Goal: Task Accomplishment & Management: Complete application form

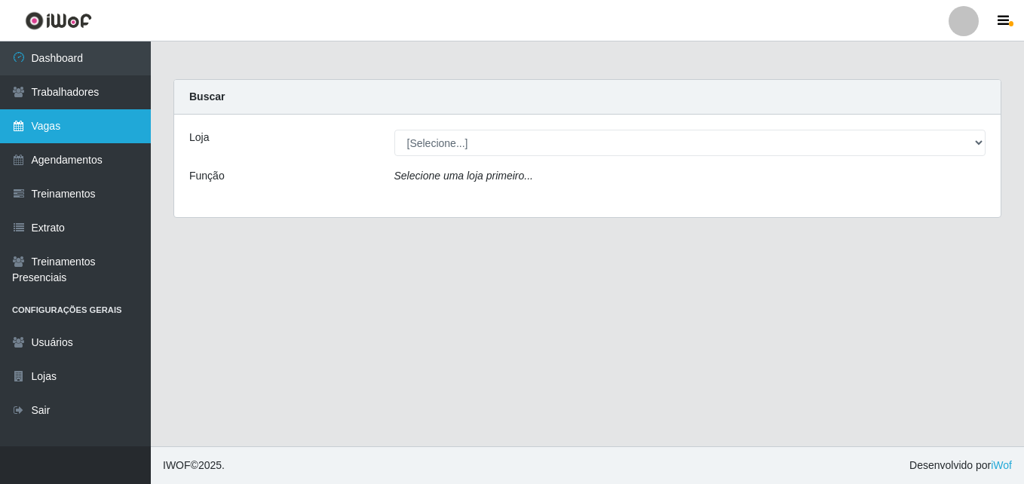
click at [51, 125] on link "Vagas" at bounding box center [75, 126] width 151 height 34
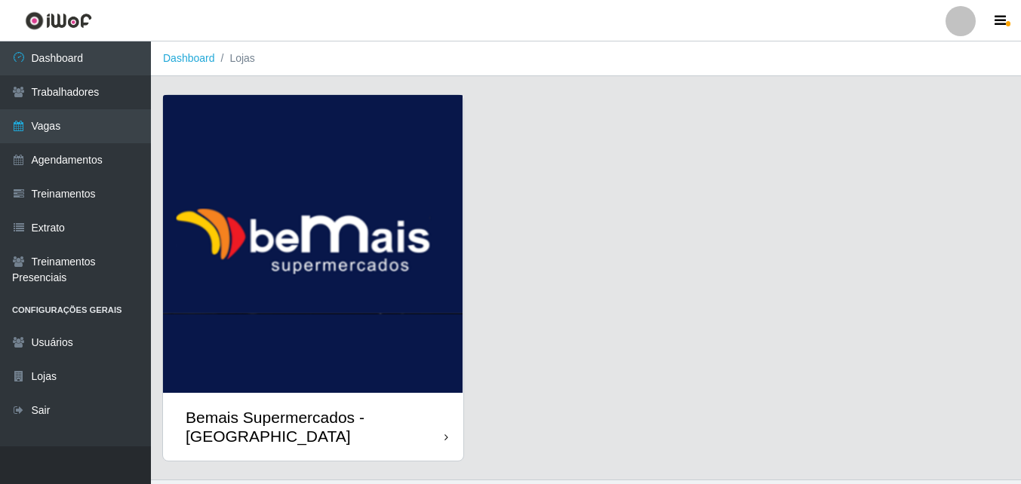
click at [412, 393] on div "Bemais Supermercados - [GEOGRAPHIC_DATA]" at bounding box center [313, 427] width 300 height 68
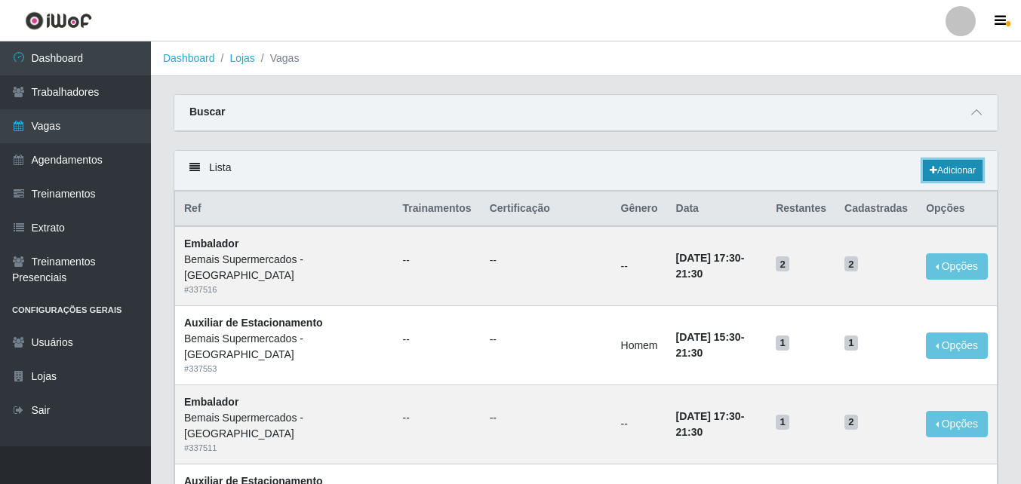
click at [951, 167] on link "Adicionar" at bounding box center [953, 170] width 60 height 21
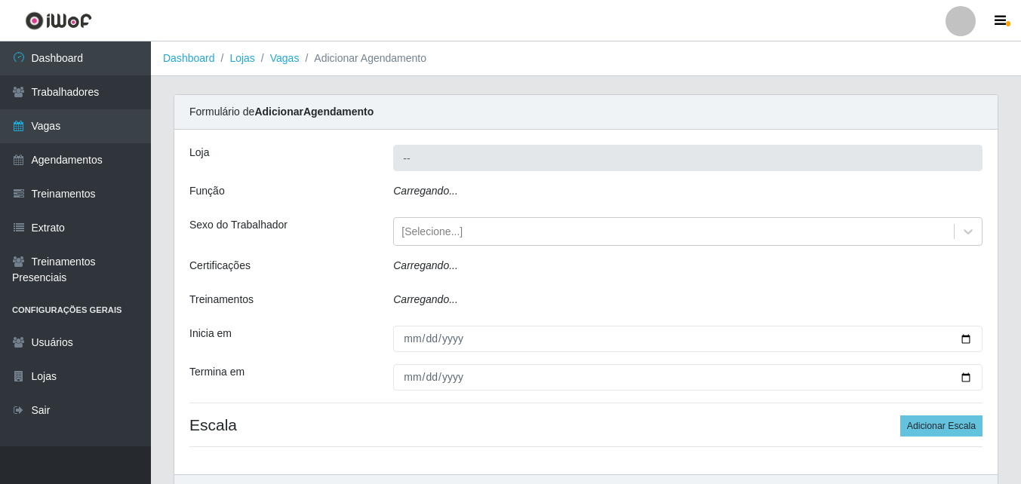
type input "Bemais Supermercados - [GEOGRAPHIC_DATA]"
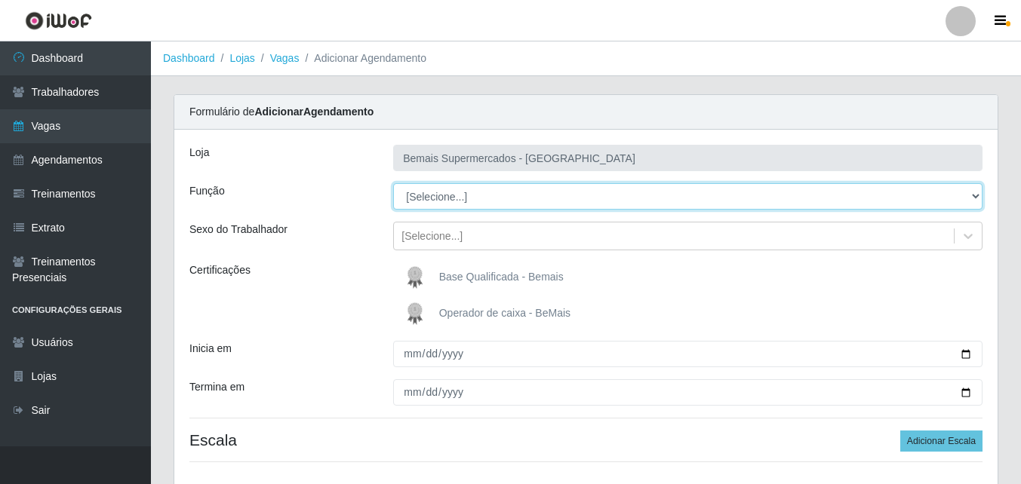
click at [476, 201] on select "[Selecione...] ASG ASG + ASG ++ Auxiliar de Estacionamento Auxiliar de Estacion…" at bounding box center [687, 196] width 589 height 26
select select "82"
click at [393, 183] on select "[Selecione...] ASG ASG + ASG ++ Auxiliar de Estacionamento Auxiliar de Estacion…" at bounding box center [687, 196] width 589 height 26
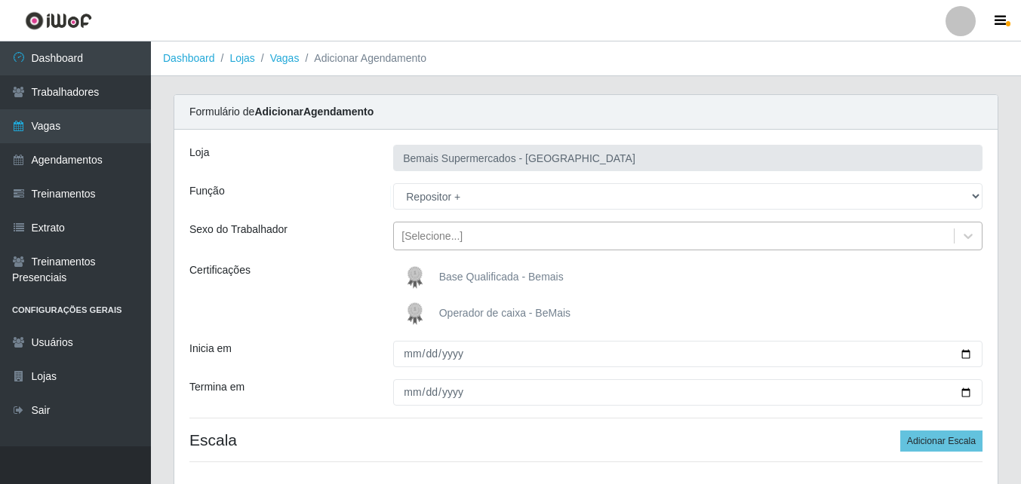
click at [462, 235] on div "[Selecione...]" at bounding box center [674, 236] width 560 height 25
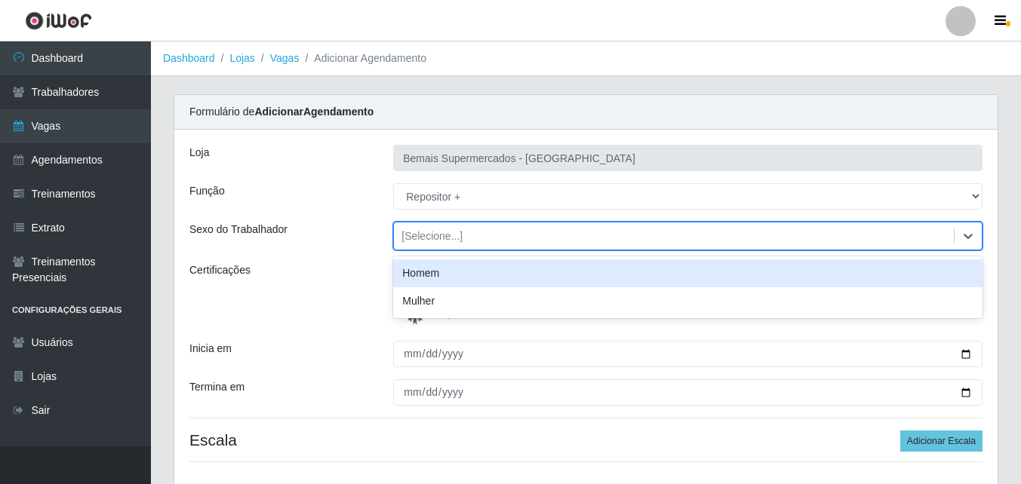
click at [459, 272] on div "Homem" at bounding box center [687, 274] width 589 height 28
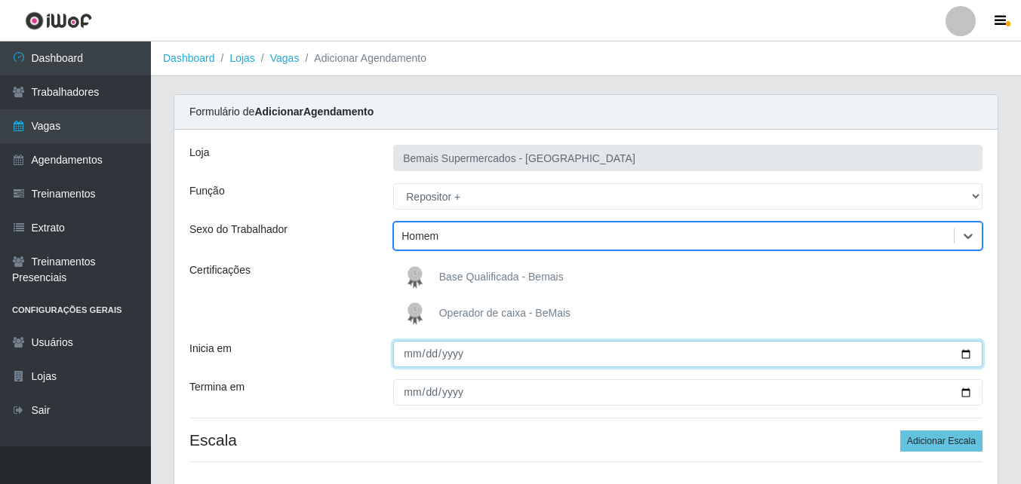
click at [412, 355] on input "Inicia em" at bounding box center [687, 354] width 589 height 26
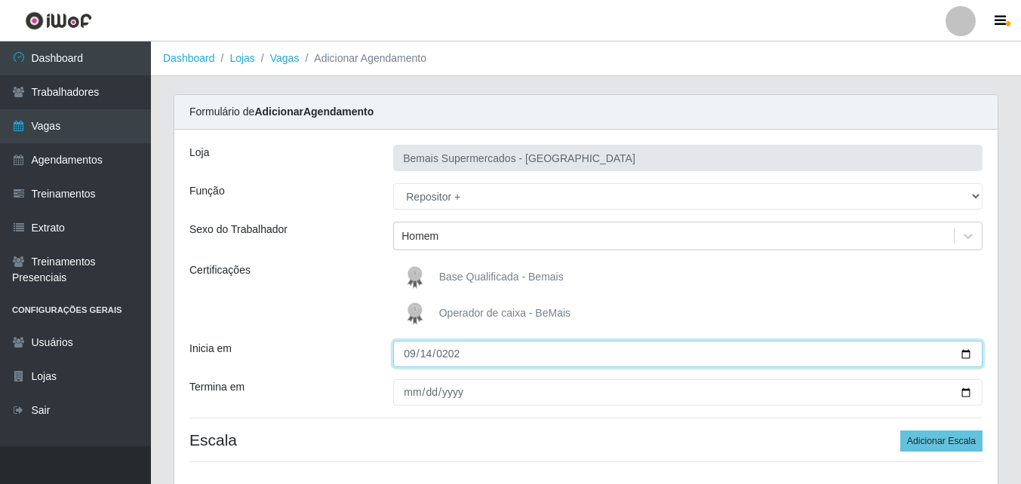
type input "[DATE]"
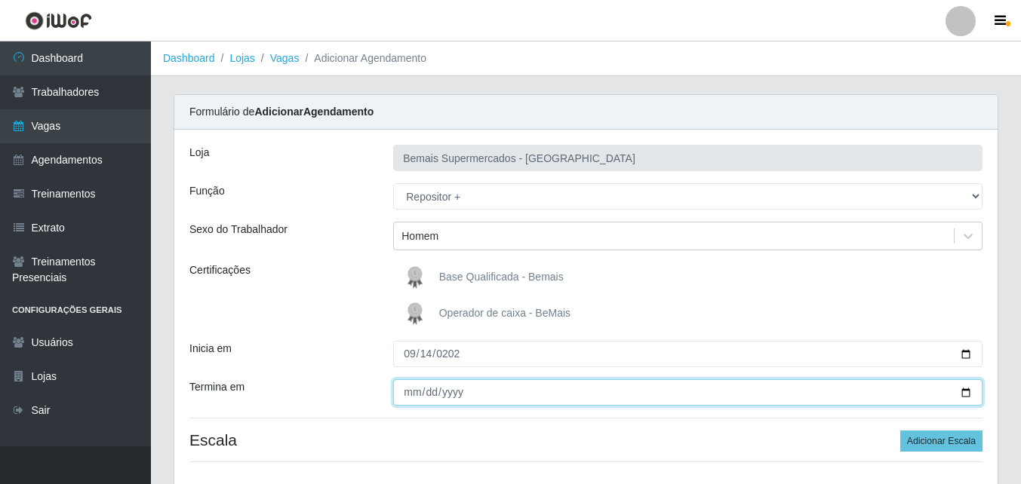
click at [410, 392] on input "Termina em" at bounding box center [687, 392] width 589 height 26
type input "[DATE]"
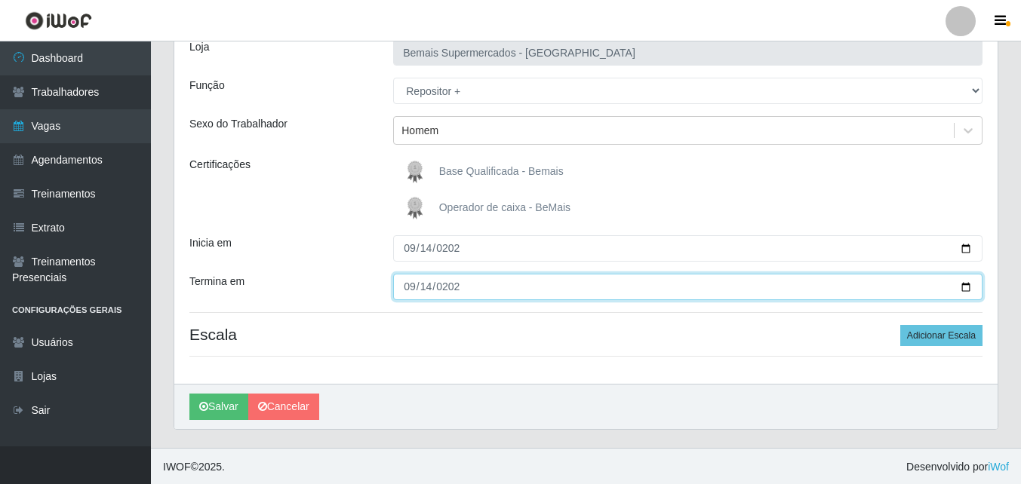
scroll to position [107, 0]
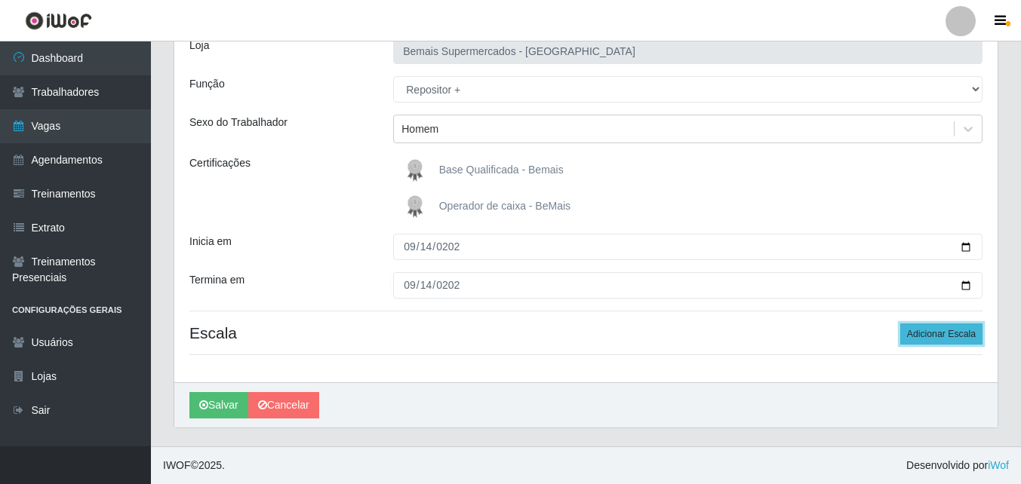
click at [966, 330] on button "Adicionar Escala" at bounding box center [941, 334] width 82 height 21
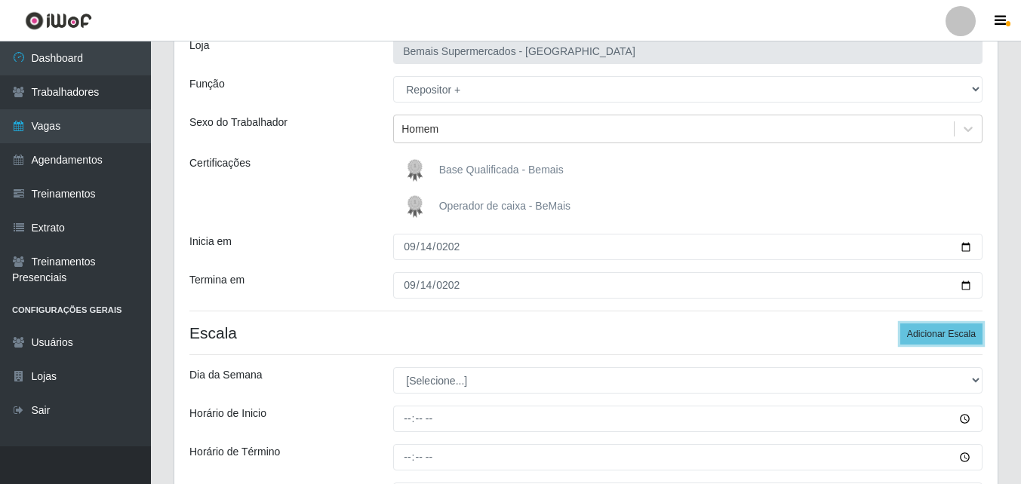
scroll to position [183, 0]
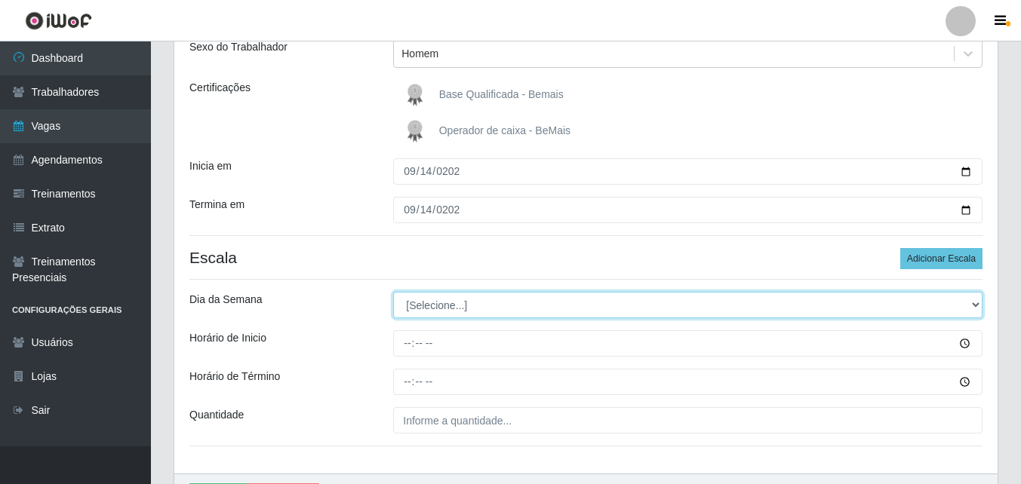
click at [452, 299] on select "[Selecione...] Segunda Terça Quarta Quinta Sexta Sábado Domingo" at bounding box center [687, 305] width 589 height 26
select select "0"
click at [393, 292] on select "[Selecione...] Segunda Terça Quarta Quinta Sexta Sábado Domingo" at bounding box center [687, 305] width 589 height 26
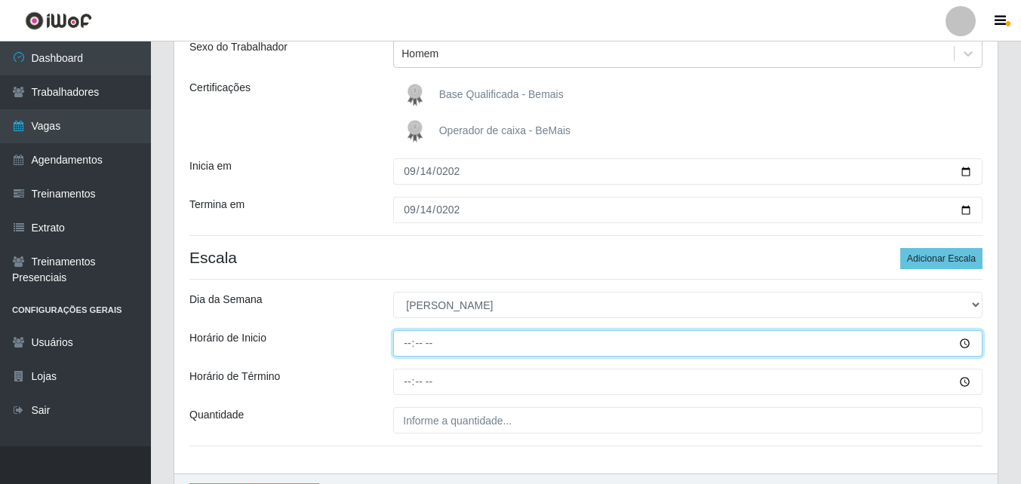
click at [408, 341] on input "Horário de Inicio" at bounding box center [687, 343] width 589 height 26
type input "15:00"
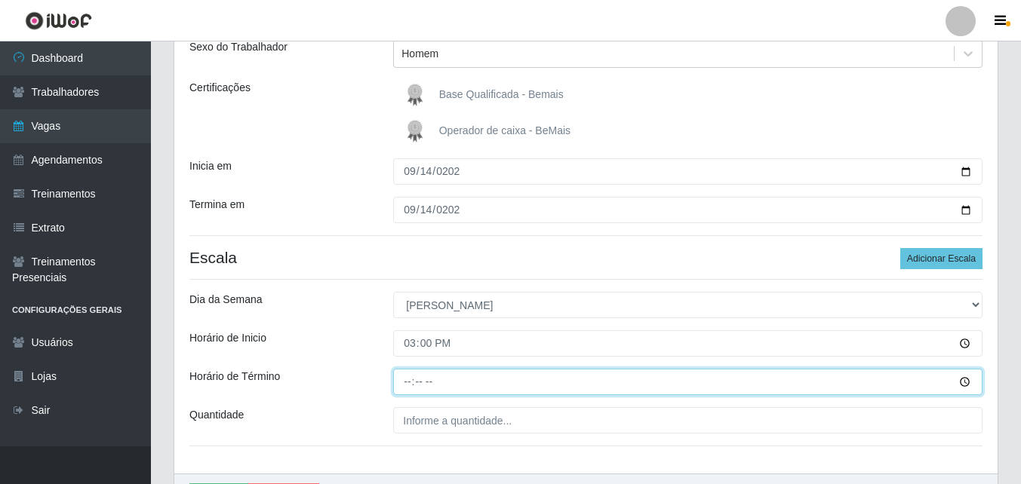
click at [407, 380] on input "Horário de Término" at bounding box center [687, 382] width 589 height 26
type input "21:00"
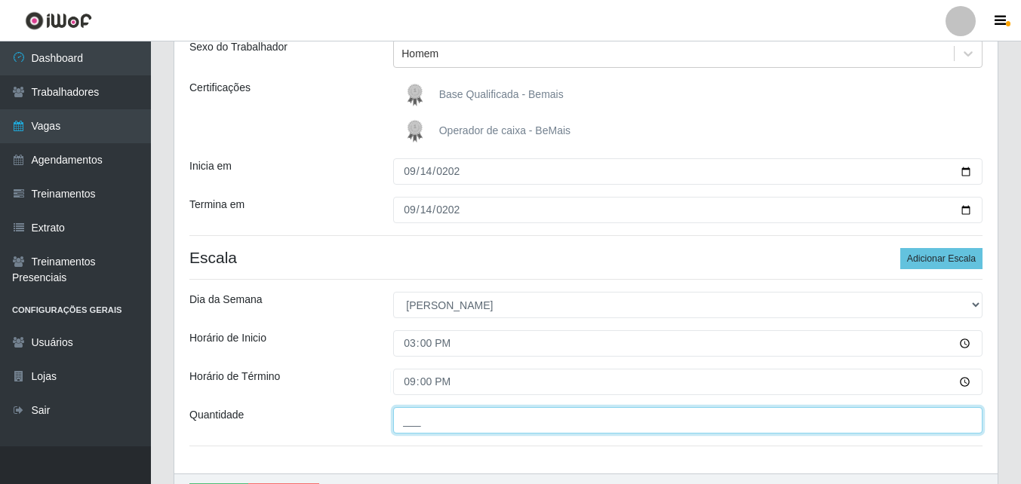
click at [475, 419] on input "___" at bounding box center [687, 420] width 589 height 26
type input "3__"
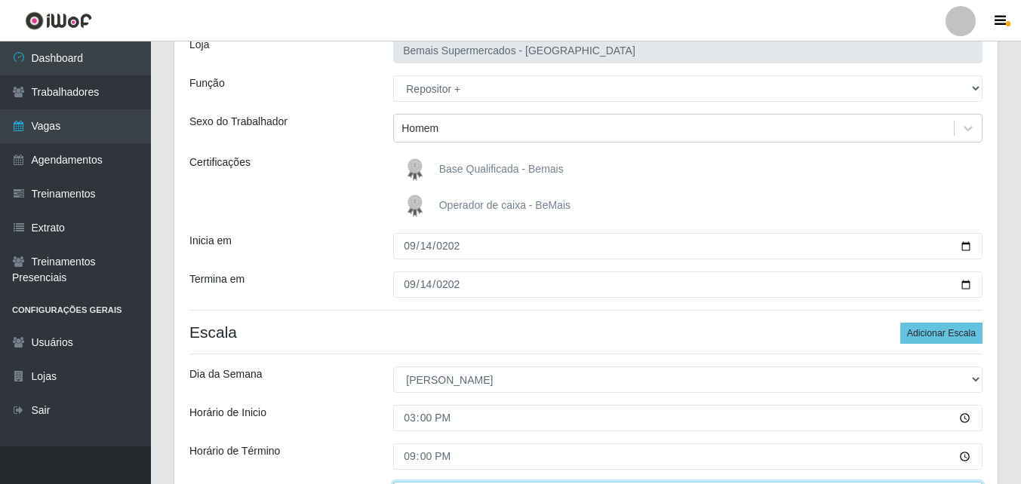
scroll to position [274, 0]
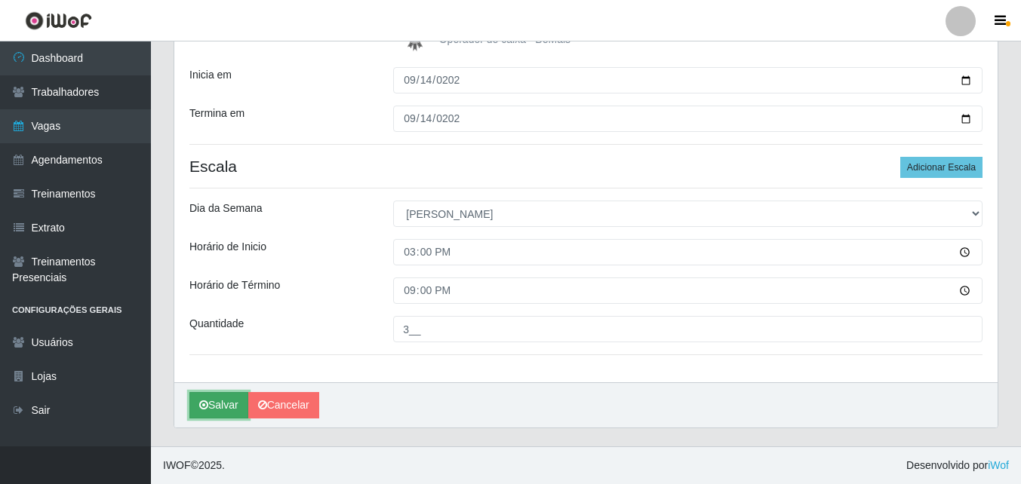
click at [223, 401] on button "Salvar" at bounding box center [218, 405] width 59 height 26
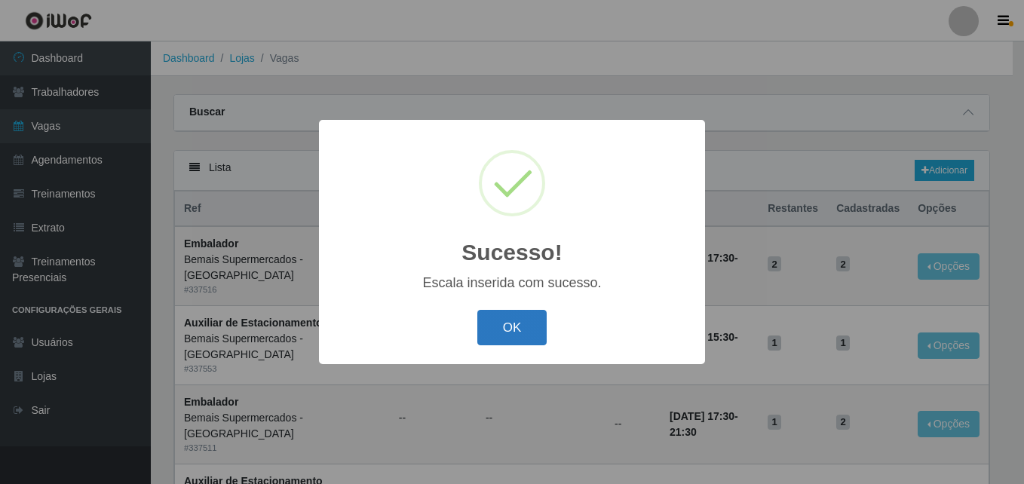
click at [529, 329] on button "OK" at bounding box center [513, 327] width 70 height 35
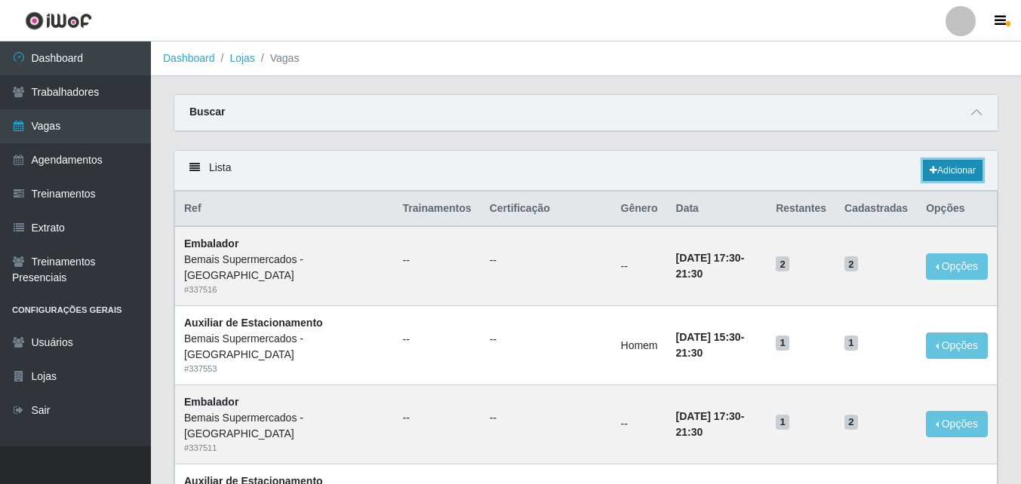
click at [951, 164] on link "Adicionar" at bounding box center [953, 170] width 60 height 21
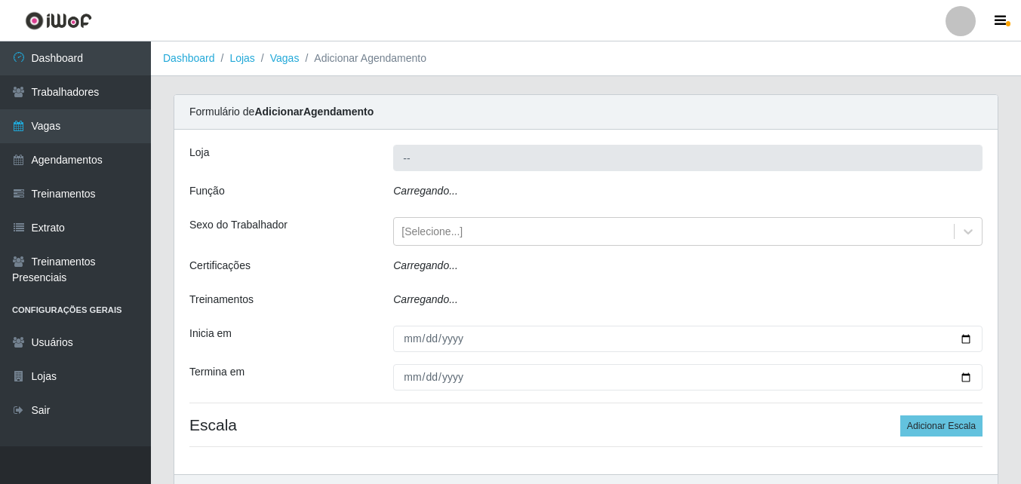
type input "Bemais Supermercados - [GEOGRAPHIC_DATA]"
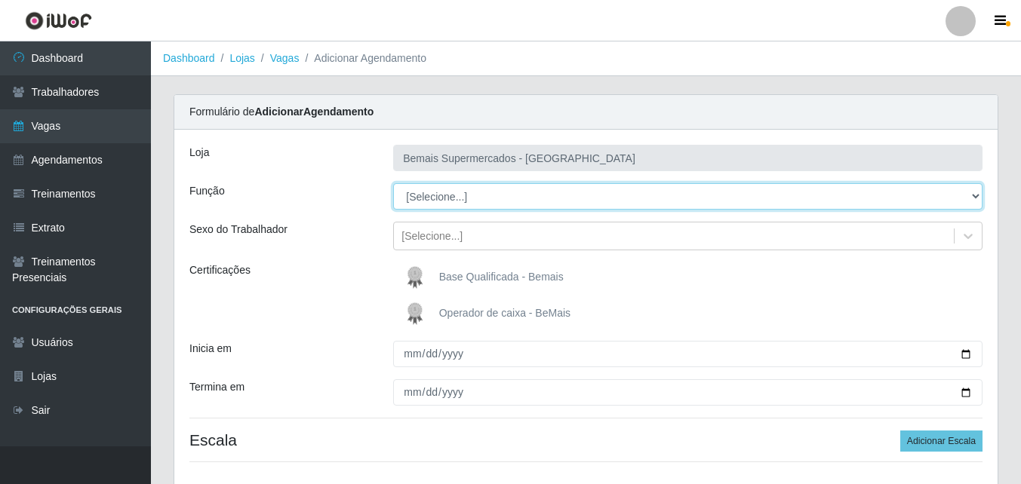
click at [457, 190] on select "[Selecione...] ASG ASG + ASG ++ Auxiliar de Estacionamento Auxiliar de Estacion…" at bounding box center [687, 196] width 589 height 26
click at [393, 183] on select "[Selecione...] ASG ASG + ASG ++ Auxiliar de Estacionamento Auxiliar de Estacion…" at bounding box center [687, 196] width 589 height 26
click at [458, 191] on select "[Selecione...] ASG ASG + ASG ++ Auxiliar de Estacionamento Auxiliar de Estacion…" at bounding box center [687, 196] width 589 height 26
select select "82"
click at [393, 183] on select "[Selecione...] ASG ASG + ASG ++ Auxiliar de Estacionamento Auxiliar de Estacion…" at bounding box center [687, 196] width 589 height 26
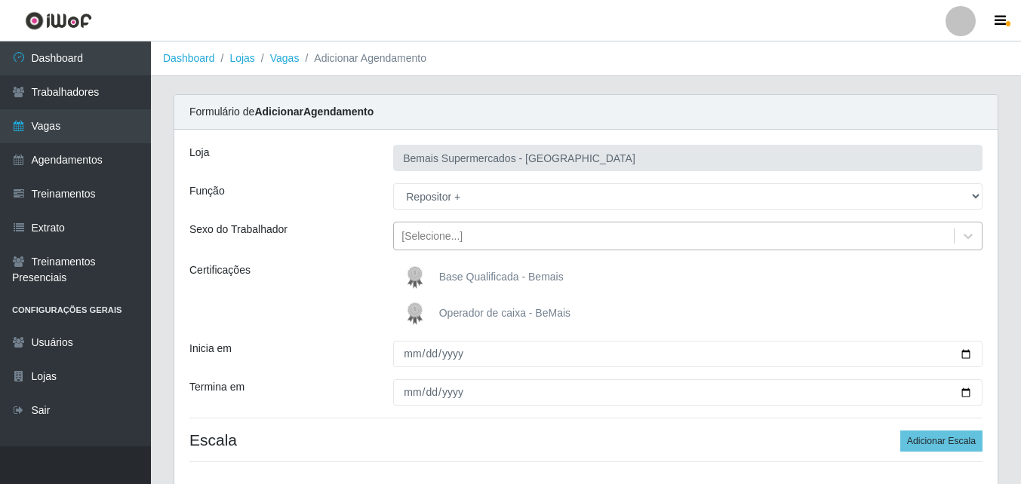
click at [447, 235] on div "[Selecione...]" at bounding box center [431, 237] width 61 height 16
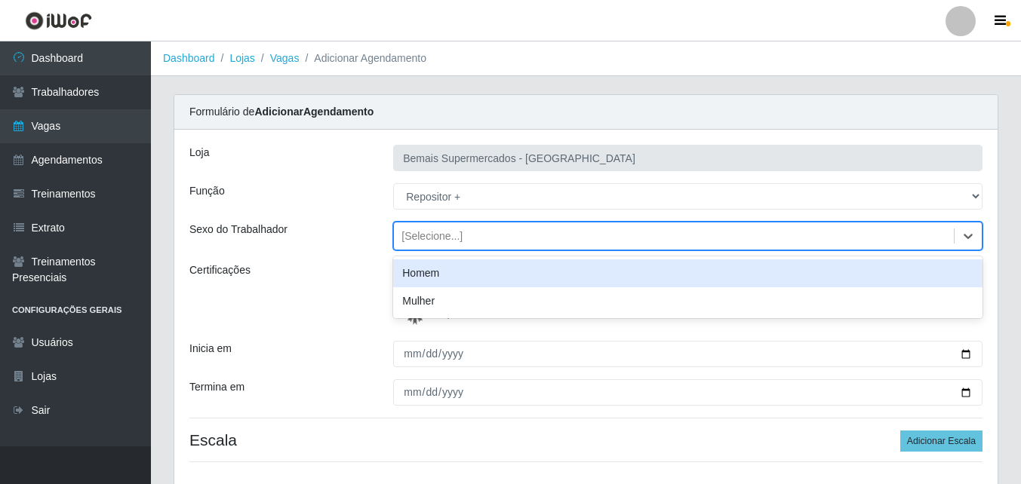
click at [452, 271] on div "Homem" at bounding box center [687, 274] width 589 height 28
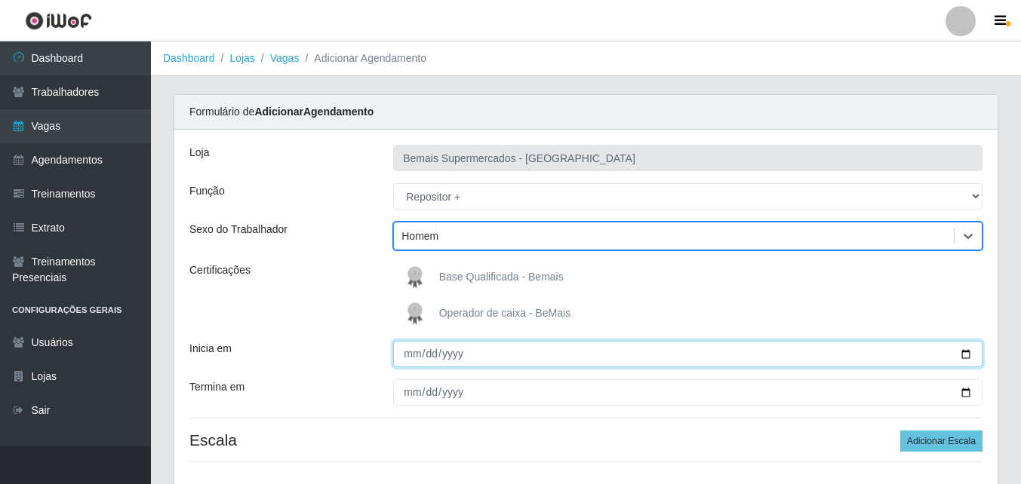
click at [408, 352] on input "Inicia em" at bounding box center [687, 354] width 589 height 26
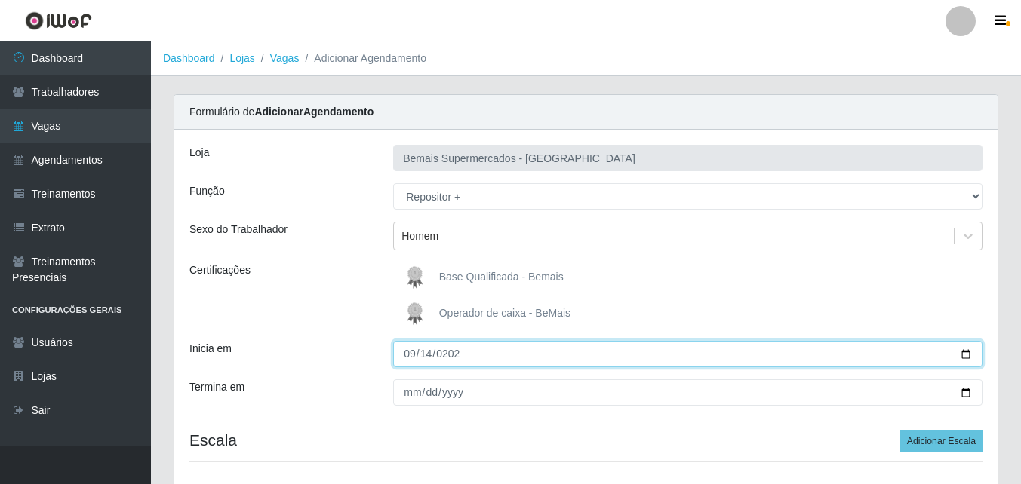
type input "[DATE]"
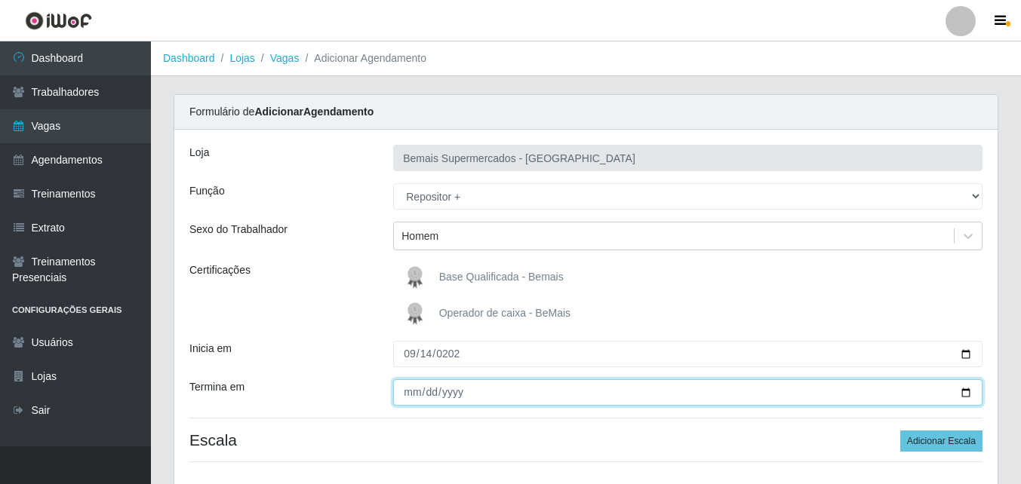
click at [412, 388] on input "Termina em" at bounding box center [687, 392] width 589 height 26
type input "[DATE]"
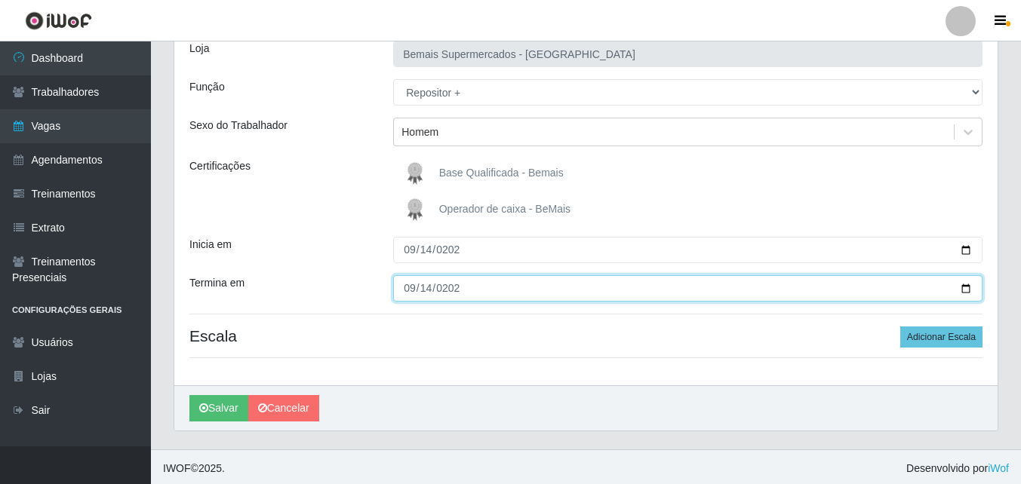
scroll to position [107, 0]
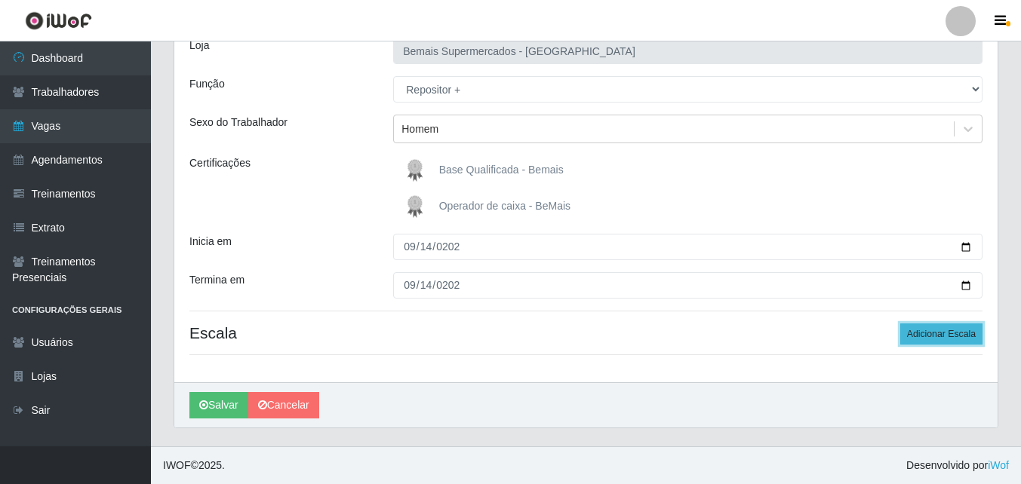
click at [934, 336] on button "Adicionar Escala" at bounding box center [941, 334] width 82 height 21
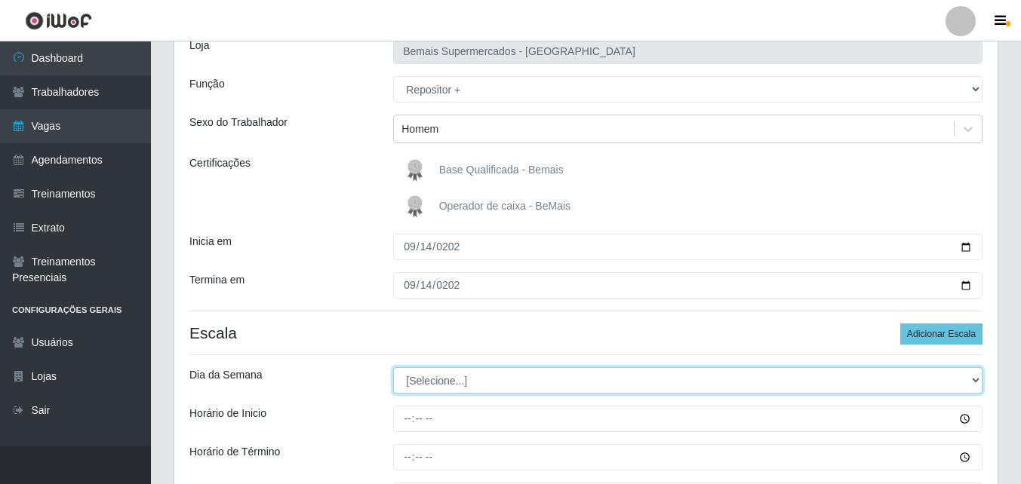
click at [432, 379] on select "[Selecione...] Segunda Terça Quarta Quinta Sexta Sábado Domingo" at bounding box center [687, 380] width 589 height 26
select select "0"
click at [393, 367] on select "[Selecione...] Segunda Terça Quarta Quinta Sexta Sábado Domingo" at bounding box center [687, 380] width 589 height 26
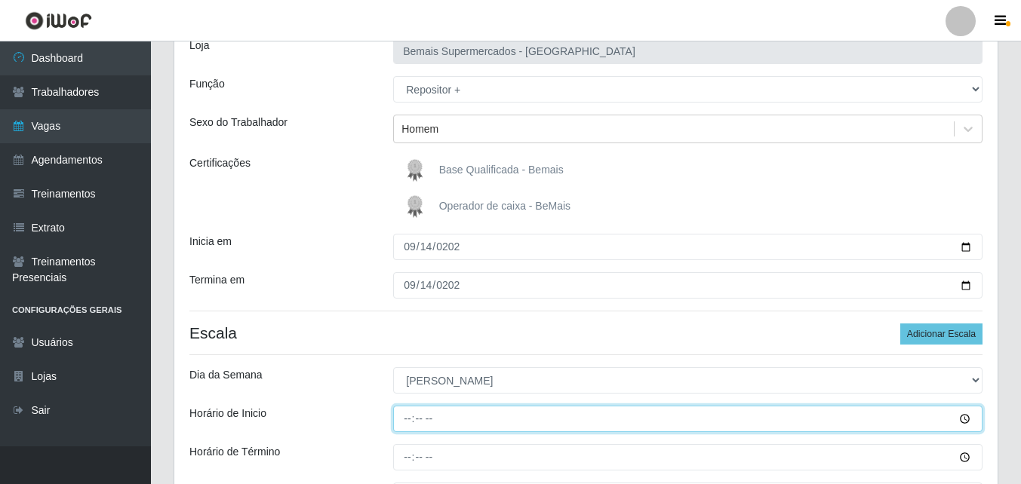
click at [407, 420] on input "Horário de Inicio" at bounding box center [687, 419] width 589 height 26
type input "08:00"
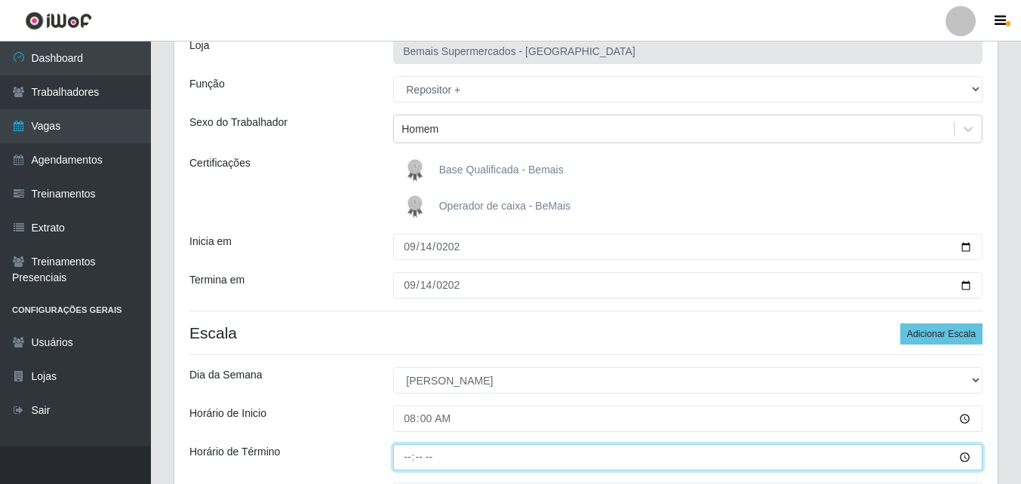
click at [407, 457] on input "Horário de Término" at bounding box center [687, 457] width 589 height 26
type input "08:00"
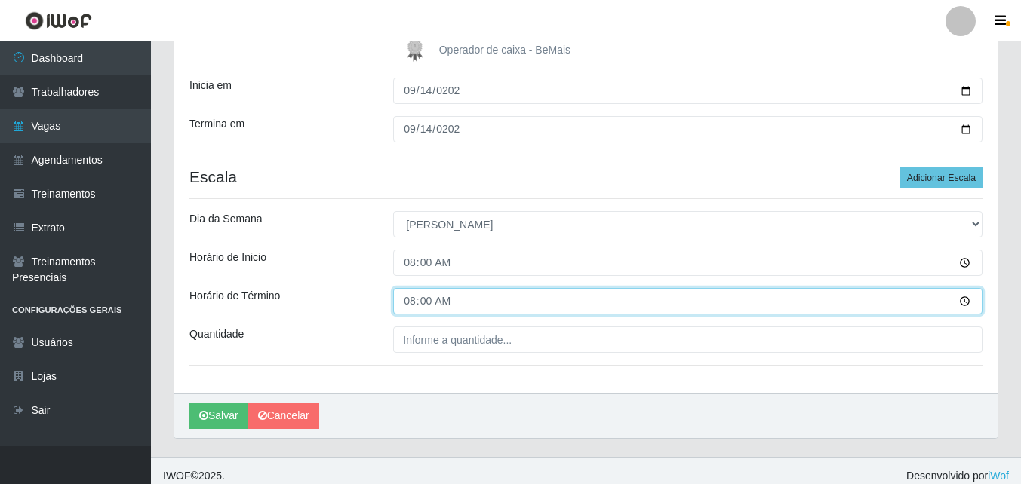
scroll to position [274, 0]
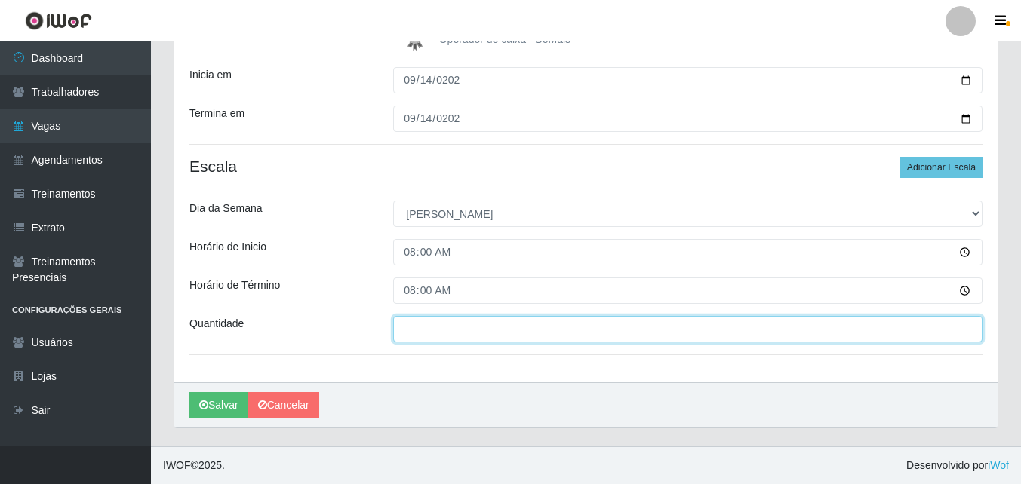
click at [461, 333] on input "___" at bounding box center [687, 329] width 589 height 26
type input "1__"
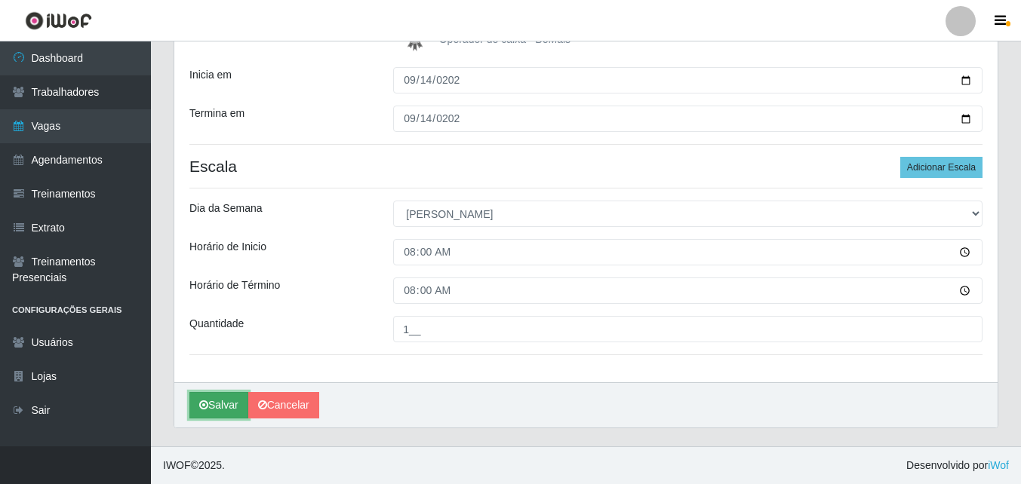
click at [220, 406] on button "Salvar" at bounding box center [218, 405] width 59 height 26
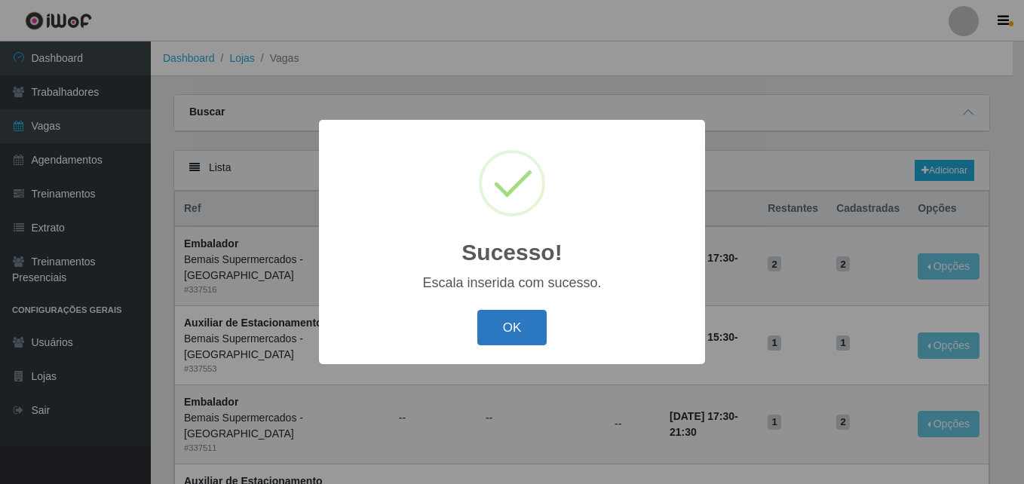
click at [516, 326] on button "OK" at bounding box center [513, 327] width 70 height 35
